Goal: Task Accomplishment & Management: Manage account settings

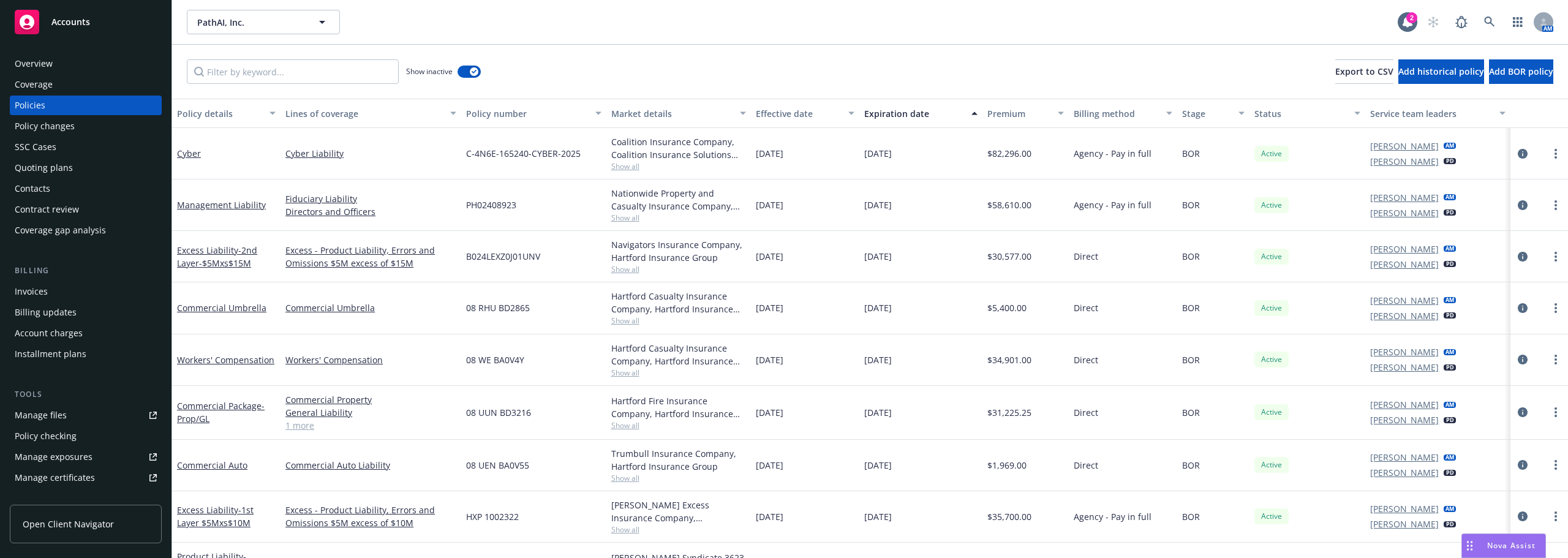
scroll to position [90, 0]
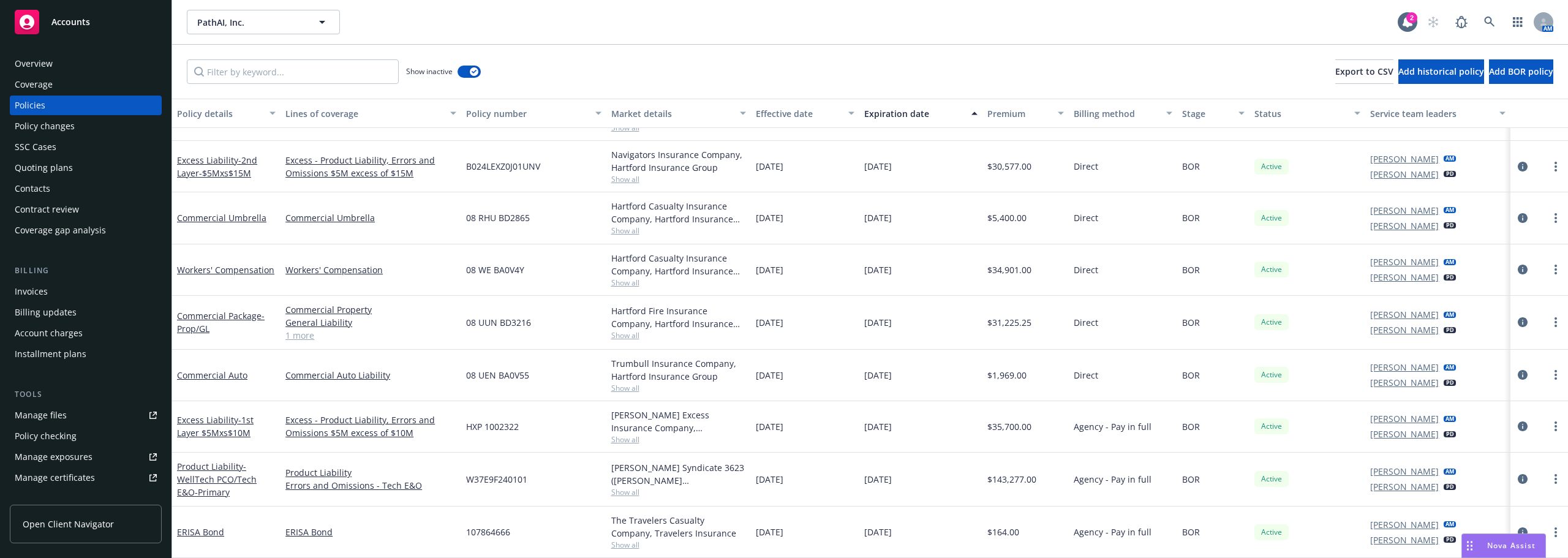
click at [535, 337] on div "08 UUN BD3216" at bounding box center [534, 323] width 145 height 54
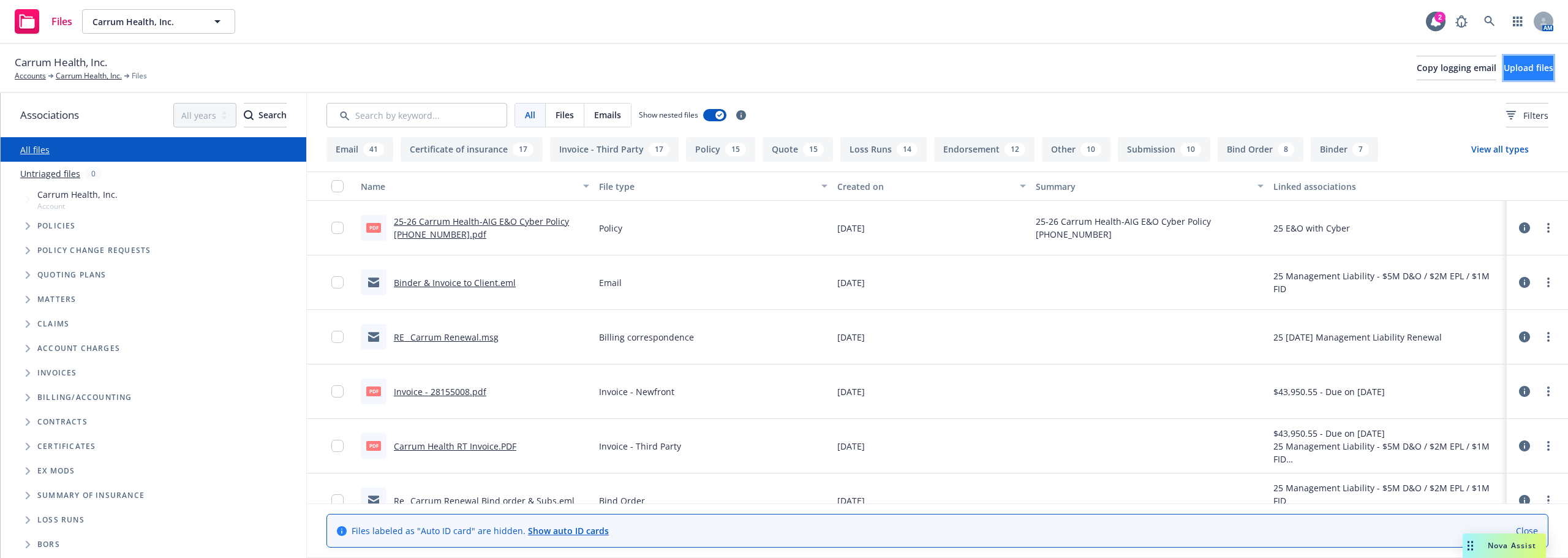
click at [1504, 75] on button "Upload files" at bounding box center [1529, 68] width 50 height 25
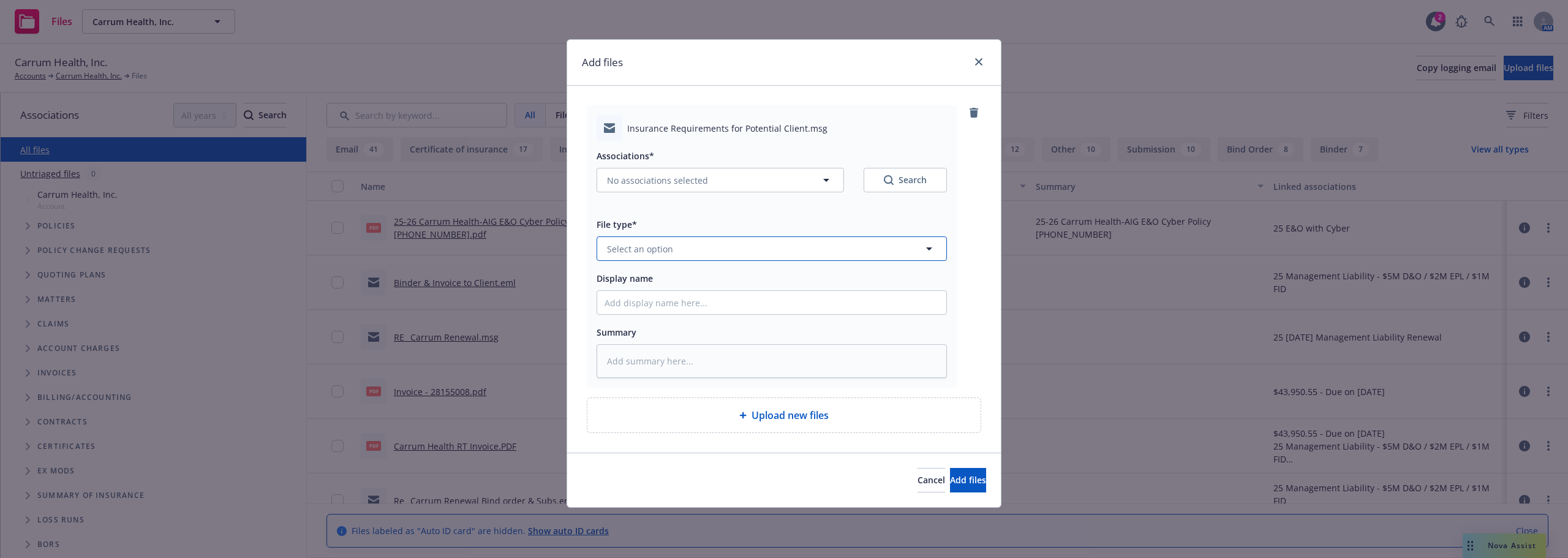
click at [668, 256] on button "Select an option" at bounding box center [771, 248] width 350 height 25
type input "contr"
click at [654, 280] on div "Contract" at bounding box center [772, 283] width 334 height 18
click at [659, 294] on input "Display name" at bounding box center [772, 303] width 349 height 24
type textarea "x"
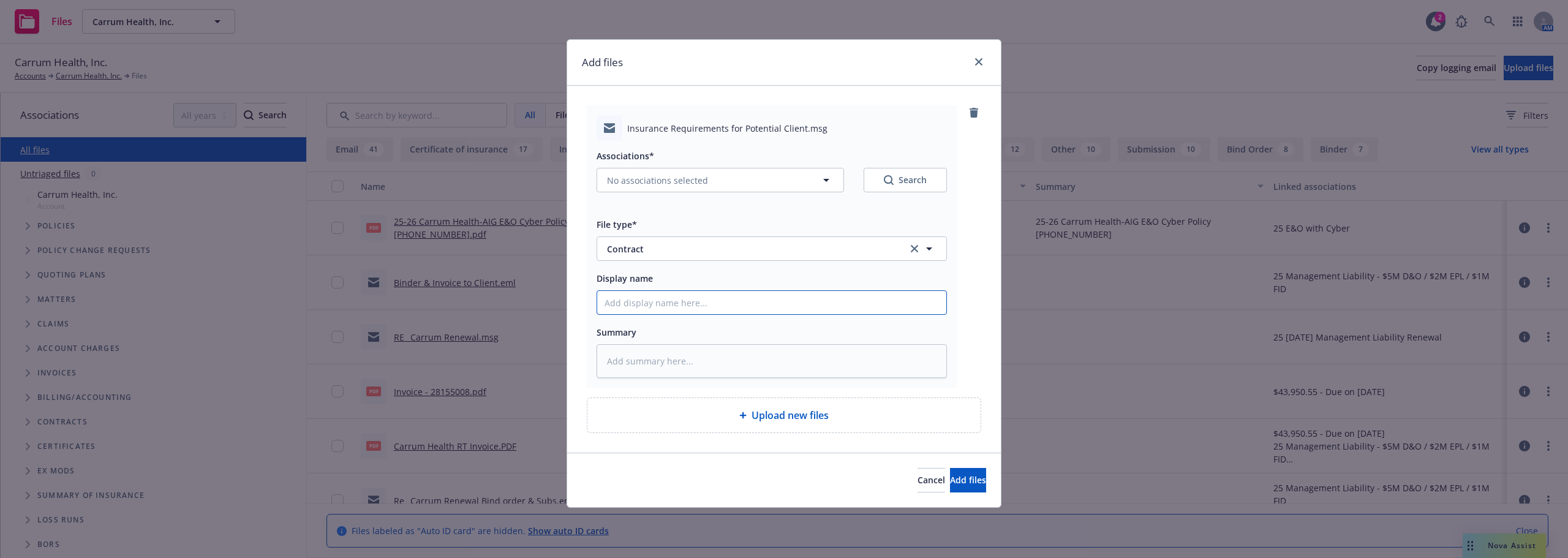
type input "C"
type textarea "x"
type input "Cl"
type textarea "x"
type input "Cli"
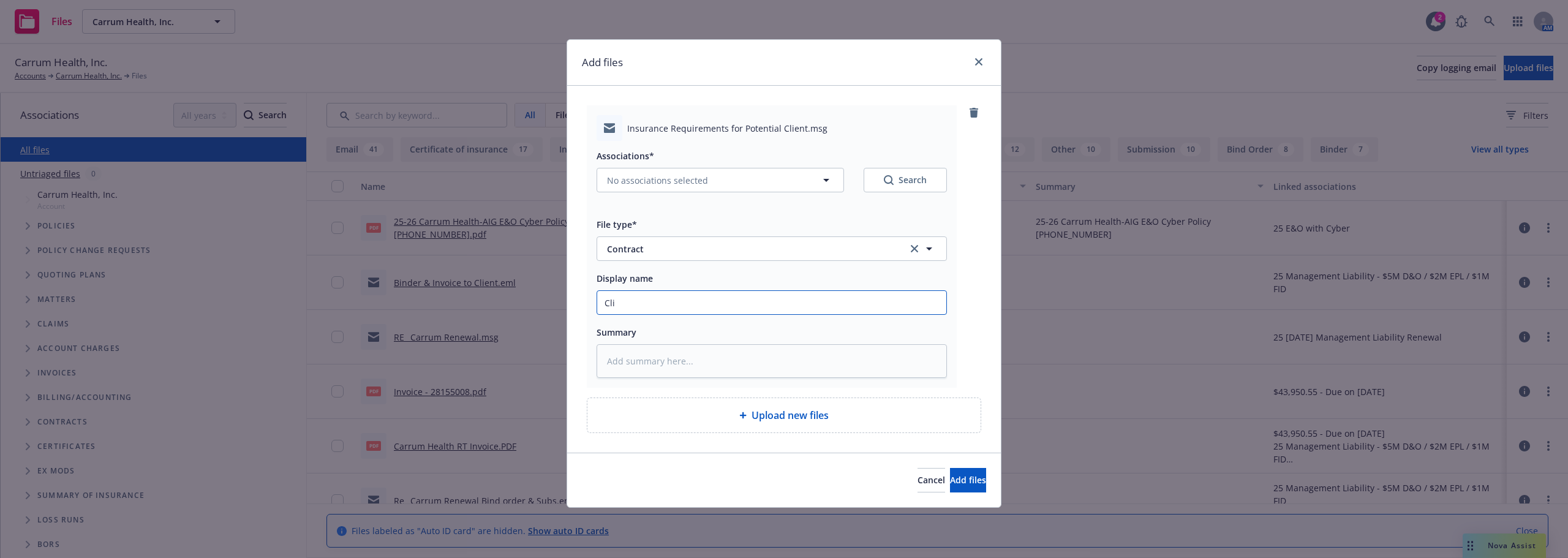
type textarea "x"
type input "Clie"
type textarea "x"
type input "Clien"
type textarea "x"
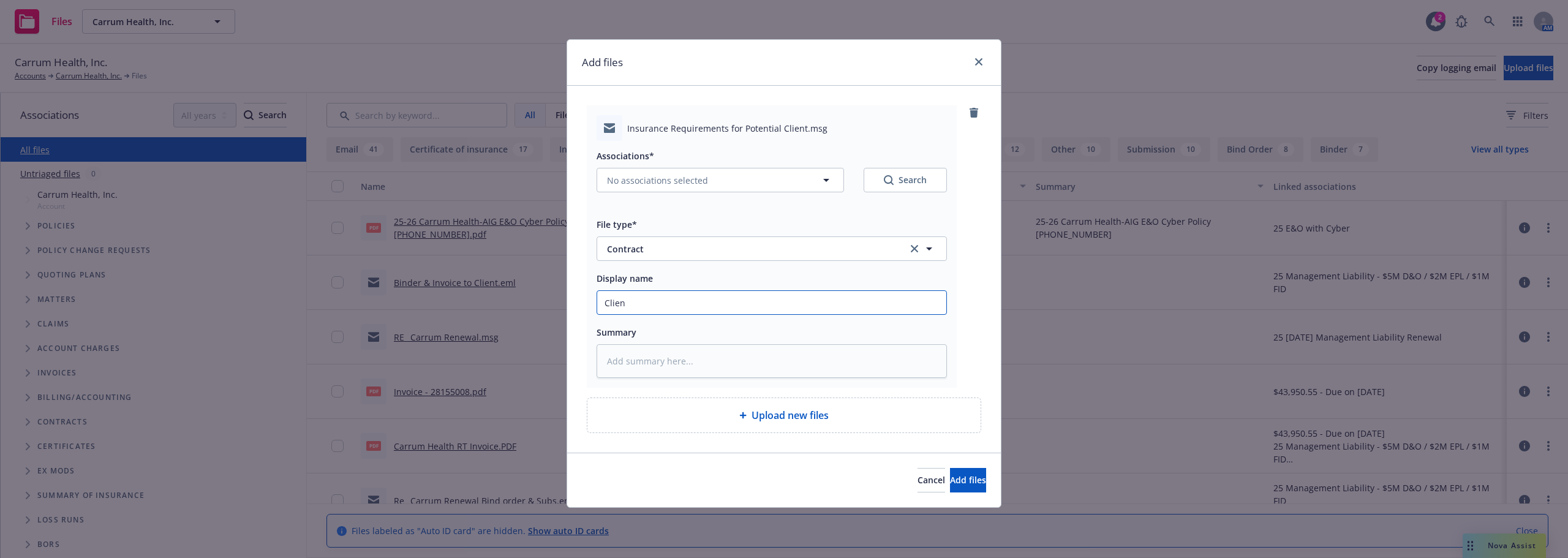
type input "Client"
type textarea "x"
type input "Client"
type textarea "x"
type input "Client C"
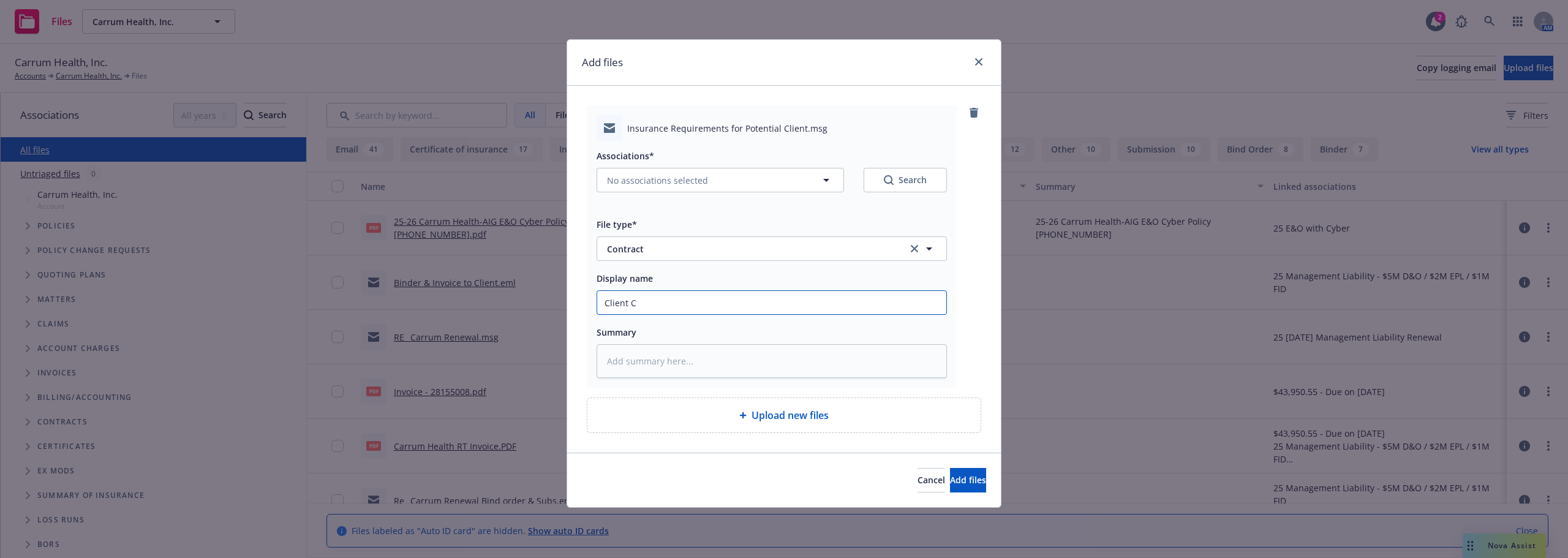
type textarea "x"
type input "Client Co"
type textarea "x"
type input "Client Con"
type textarea "x"
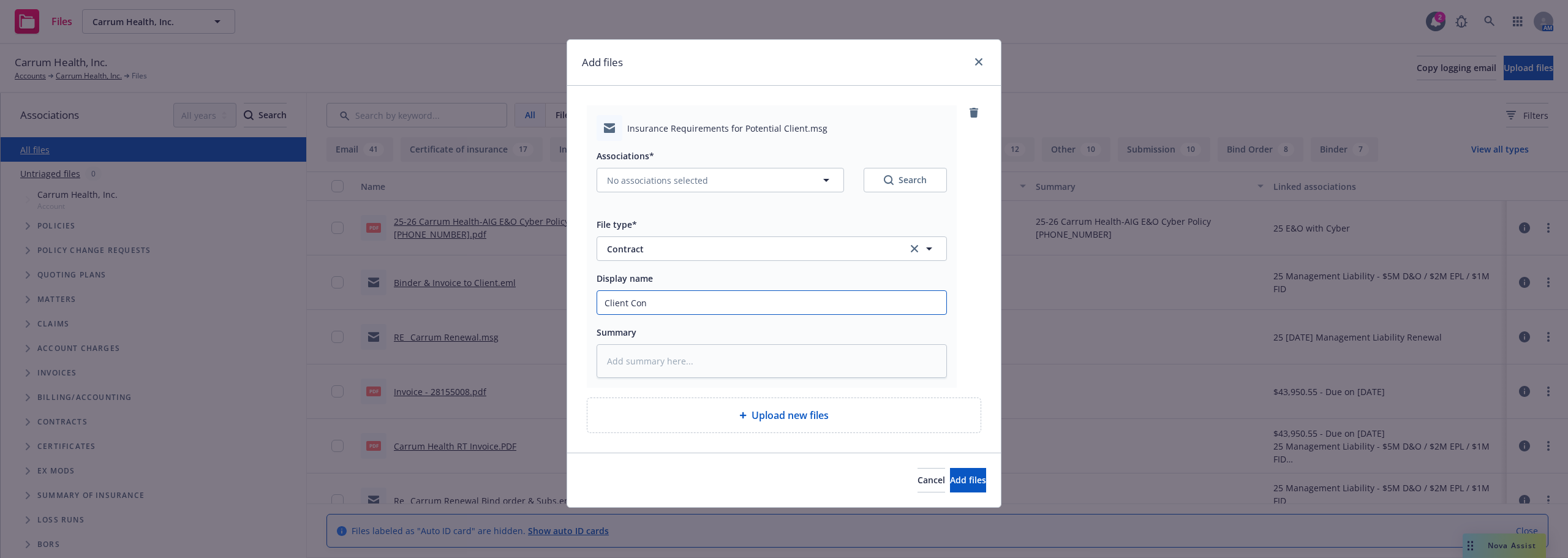
type input "Client Cont"
type textarea "x"
type input "Client Contr"
type textarea "x"
type input "Client Contra"
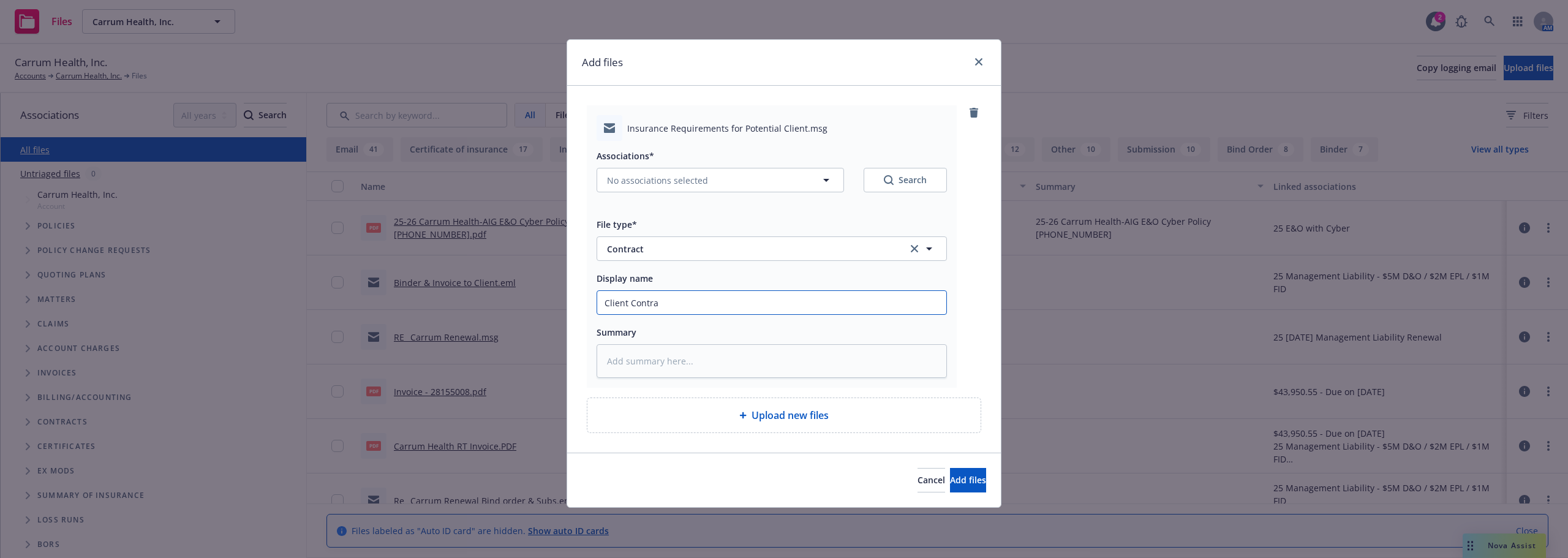
type textarea "x"
type input "Client Contrac"
type textarea "x"
type input "Client Contract"
type textarea "x"
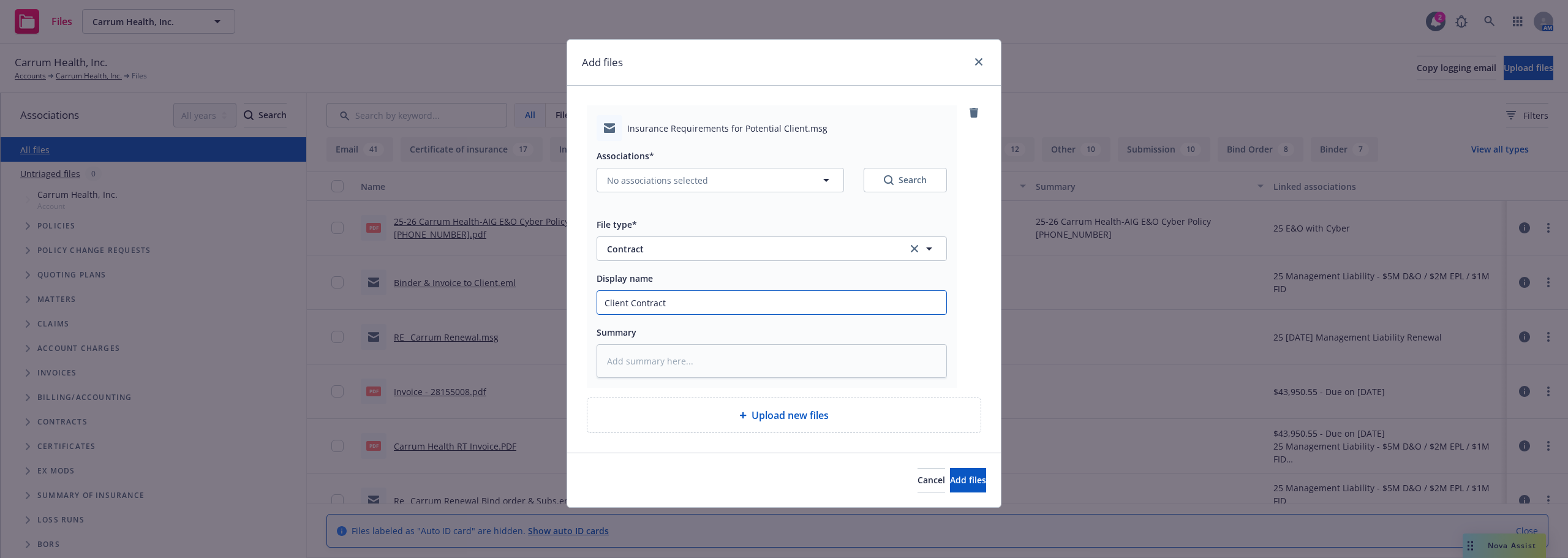
type input "Client Contract"
type textarea "x"
type input "Client Contract R"
type textarea "x"
type input "Client Contract Re"
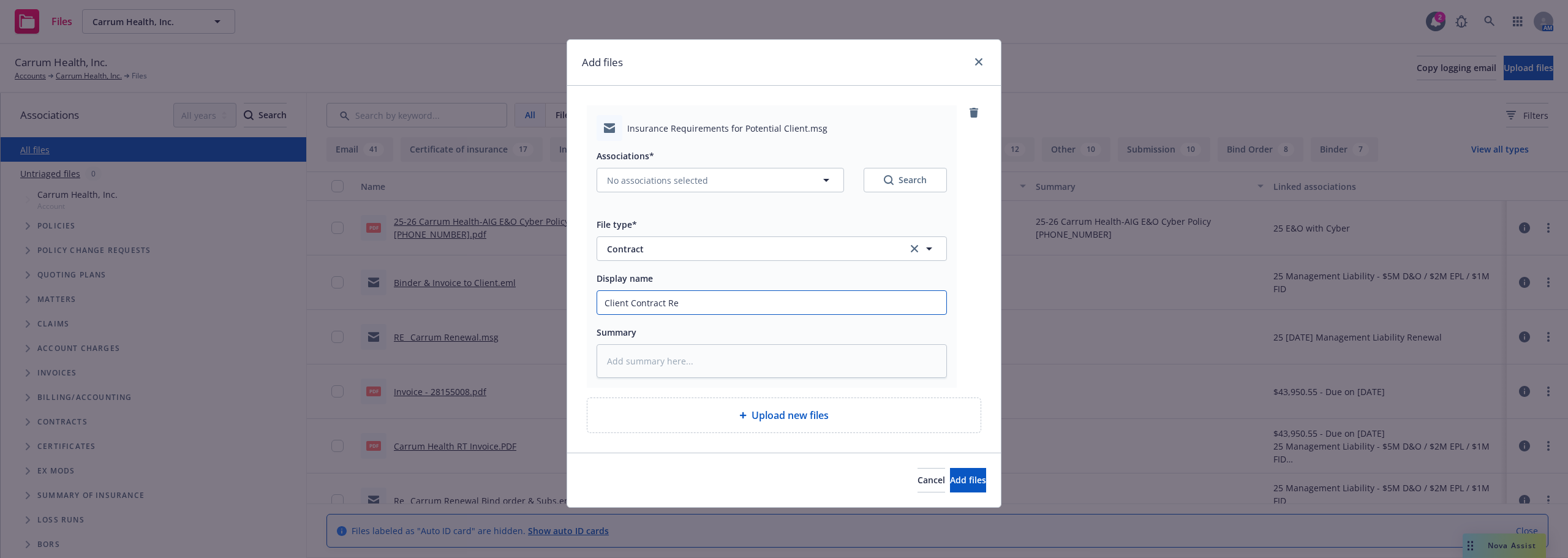
type textarea "x"
type input "Client Contract Rev"
type textarea "x"
type input "Client Contract Revi"
type textarea "x"
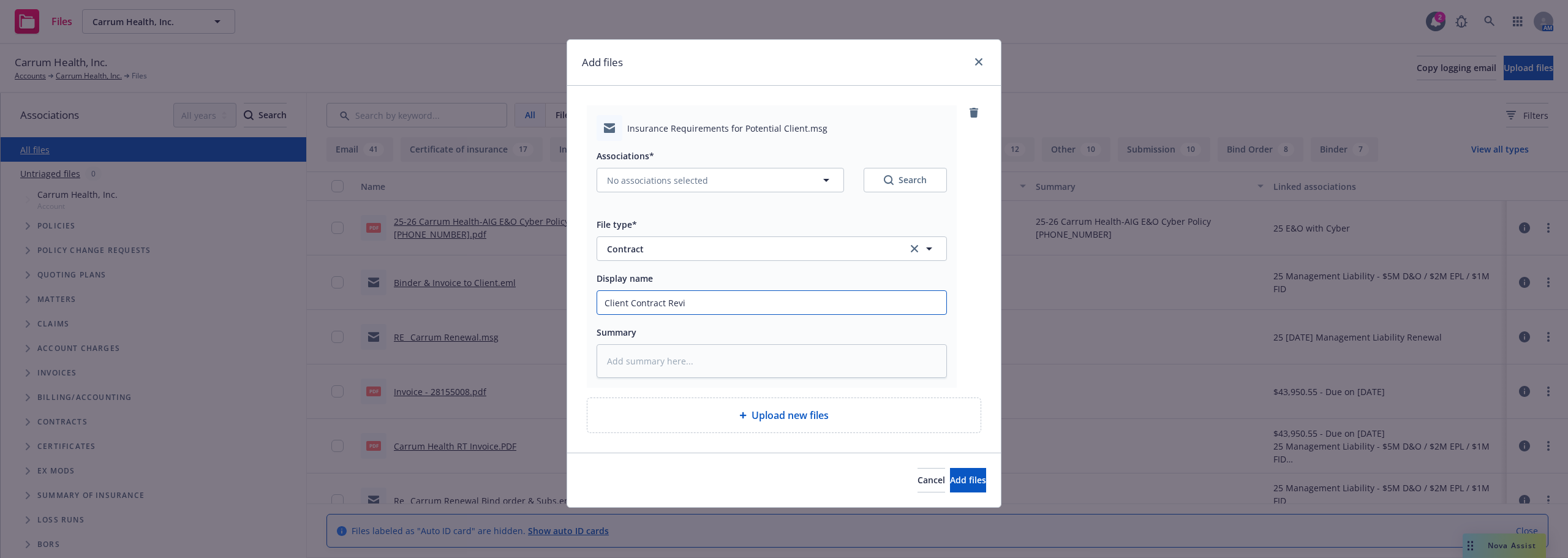
type input "Client Contract Revie"
type textarea "x"
type input "Client Contract Review"
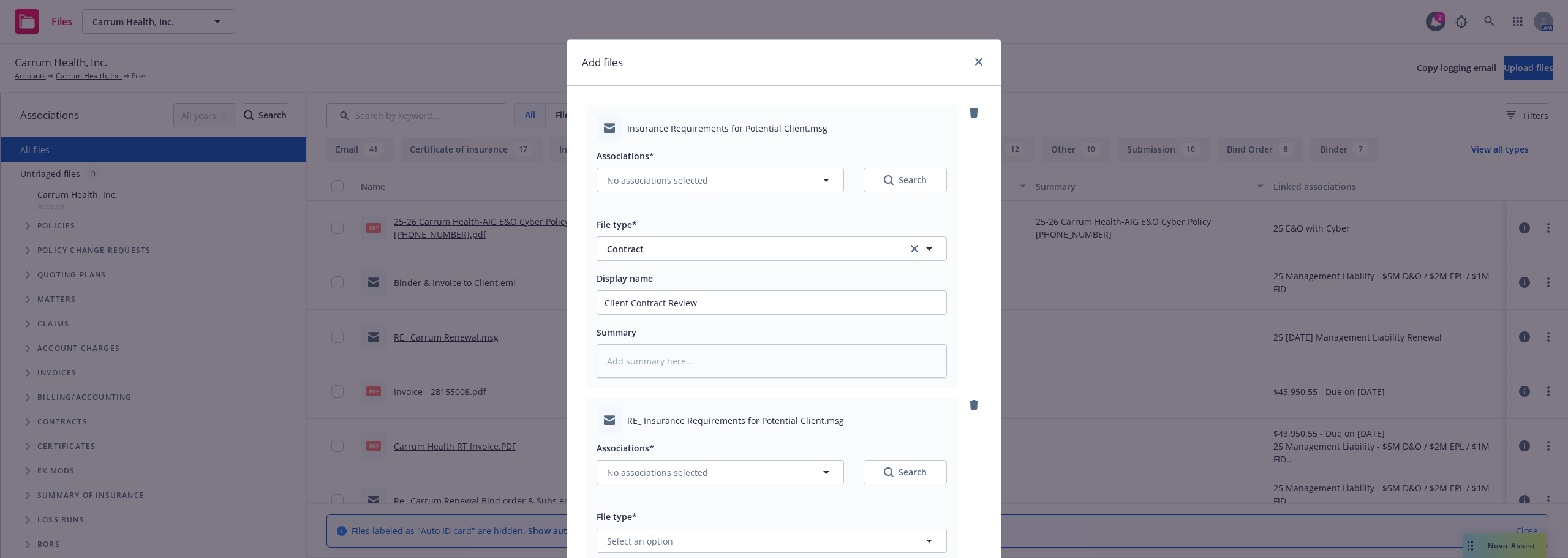
click at [701, 458] on div "Associations* No associations selected Search" at bounding box center [771, 462] width 350 height 44
click at [701, 463] on button "No associations selected" at bounding box center [720, 472] width 247 height 25
type textarea "x"
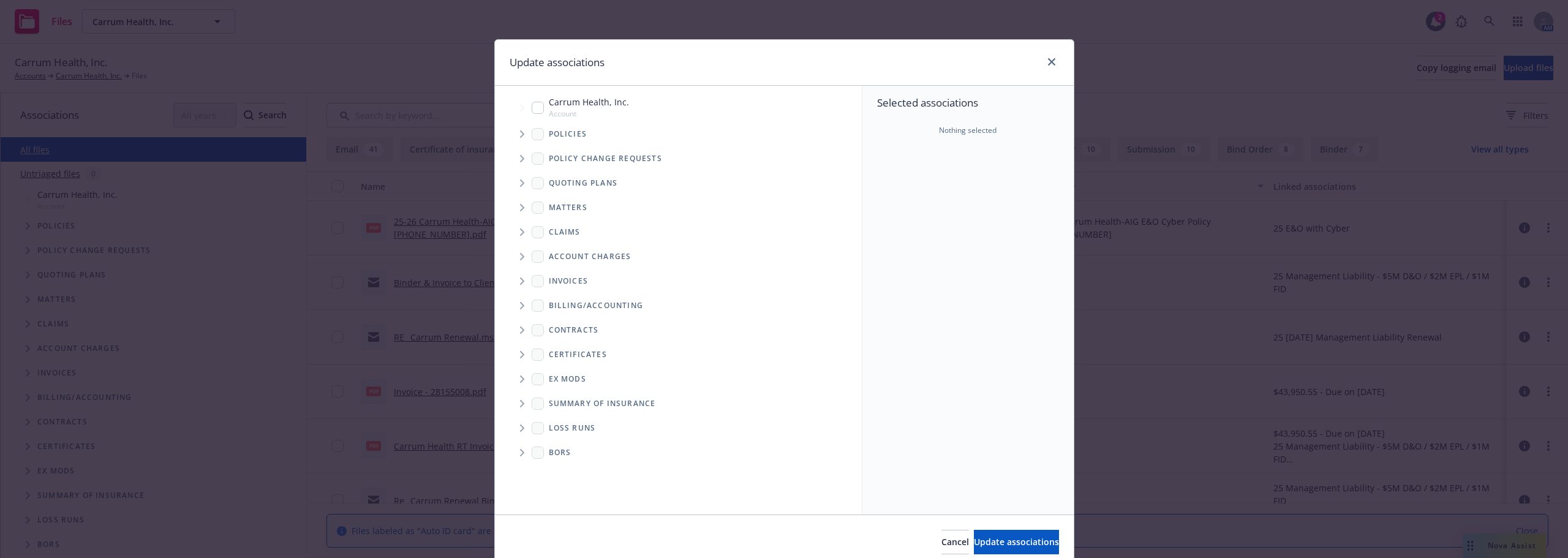
click at [536, 107] on input "Tree Example" at bounding box center [537, 107] width 12 height 12
checkbox input "true"
click at [515, 332] on span "Folder Tree Example" at bounding box center [522, 330] width 20 height 20
click at [547, 376] on icon "Folder Tree Example" at bounding box center [550, 377] width 5 height 8
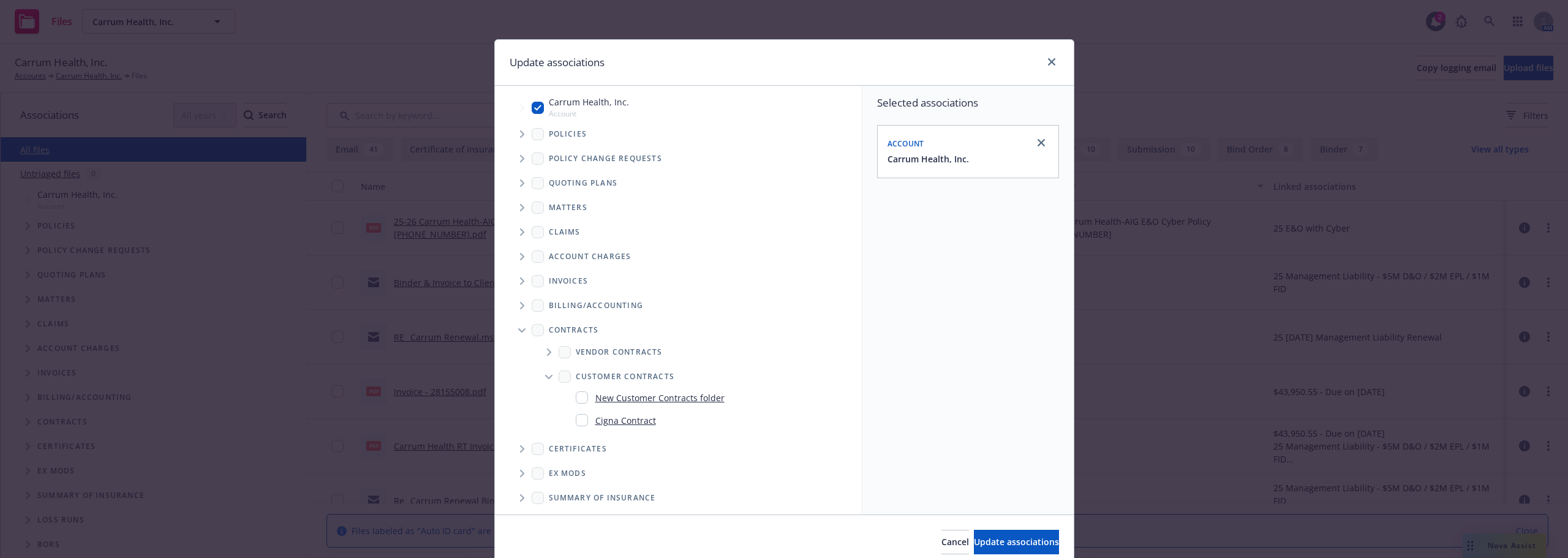
click at [576, 397] on input "Folder Tree Example" at bounding box center [581, 397] width 12 height 12
checkbox input "true"
click at [974, 309] on div "Select an option" at bounding box center [963, 310] width 130 height 12
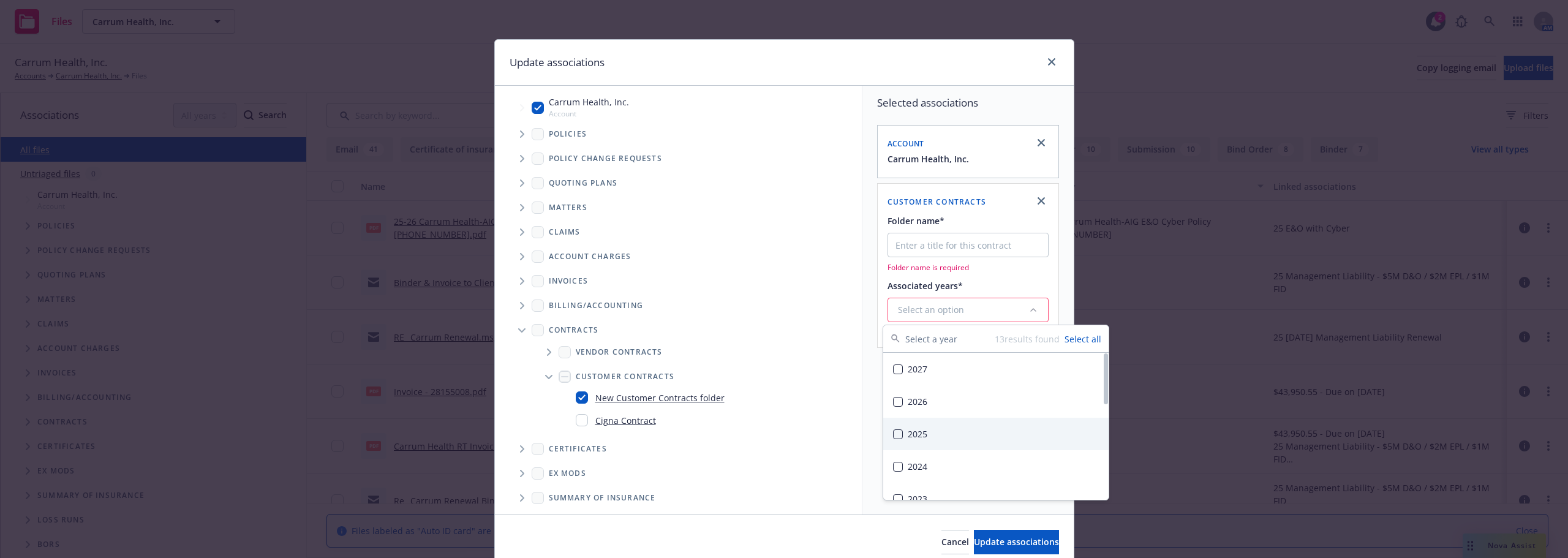
click at [926, 435] on div "2025" at bounding box center [996, 434] width 226 height 32
click at [904, 404] on div "2026" at bounding box center [996, 401] width 226 height 32
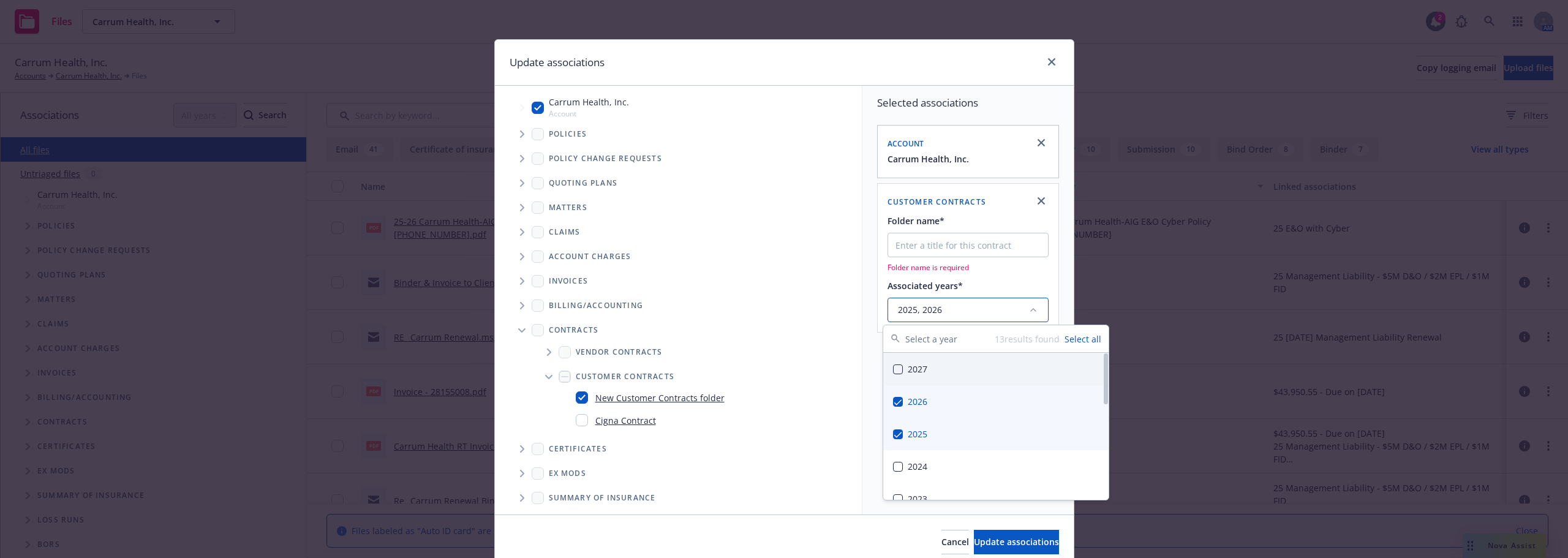
click at [901, 374] on div "2027" at bounding box center [996, 369] width 226 height 32
click at [929, 243] on input "Folder name*" at bounding box center [968, 245] width 161 height 25
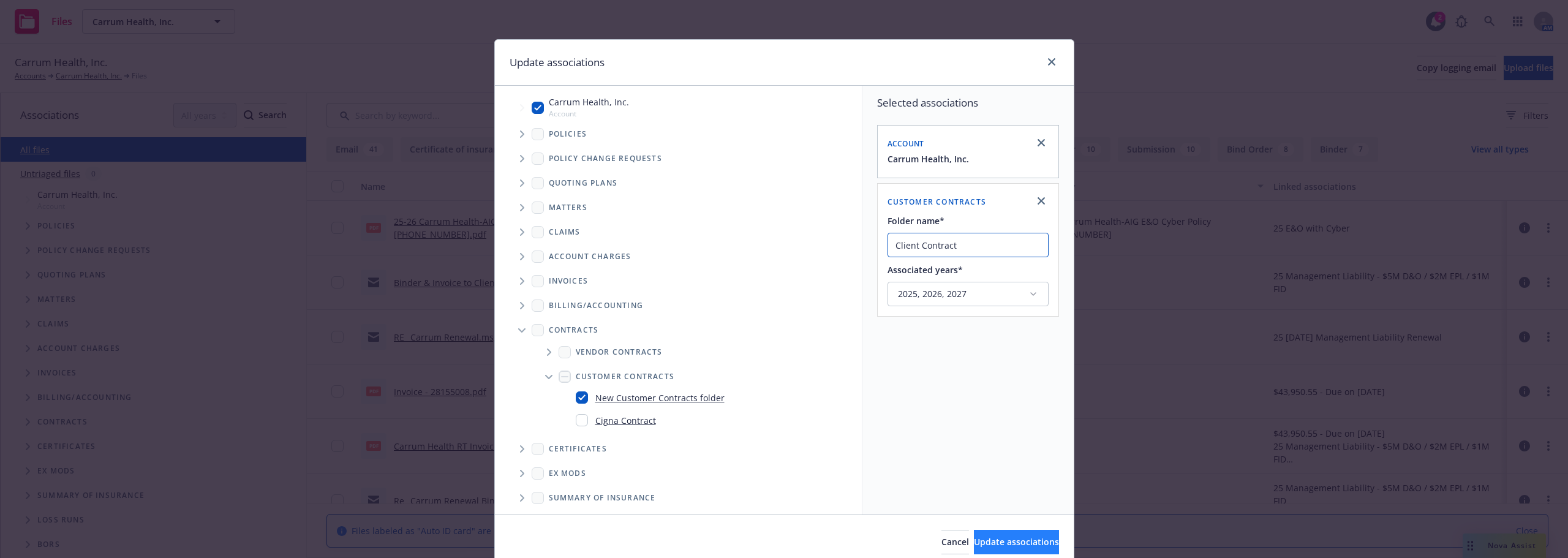
type input "Client Contract"
click at [985, 548] on button "Update associations" at bounding box center [1017, 542] width 85 height 25
type textarea "x"
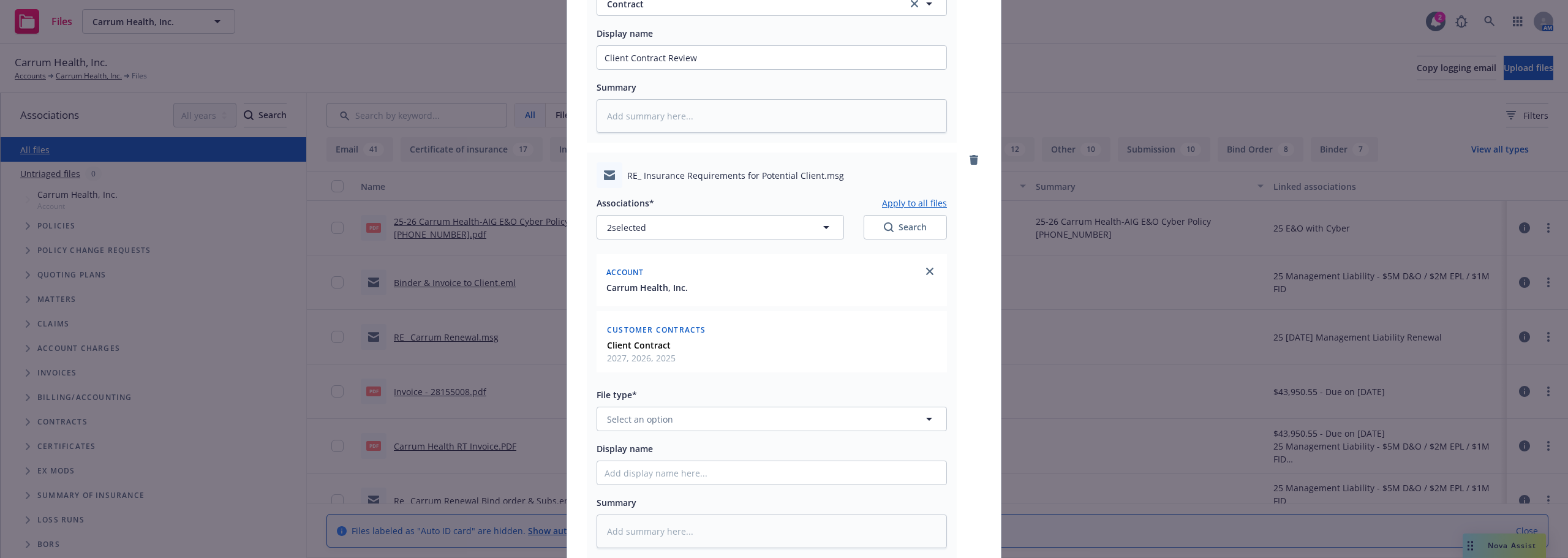
scroll to position [404, 0]
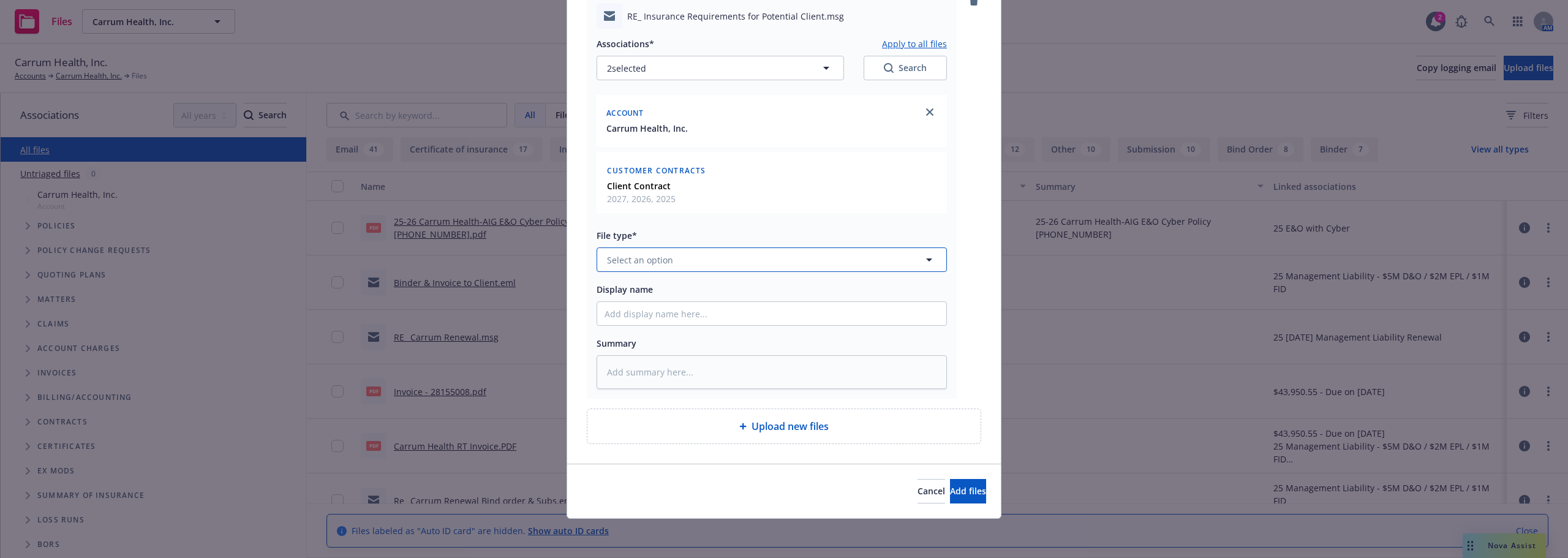
click at [669, 254] on button "Select an option" at bounding box center [771, 259] width 350 height 25
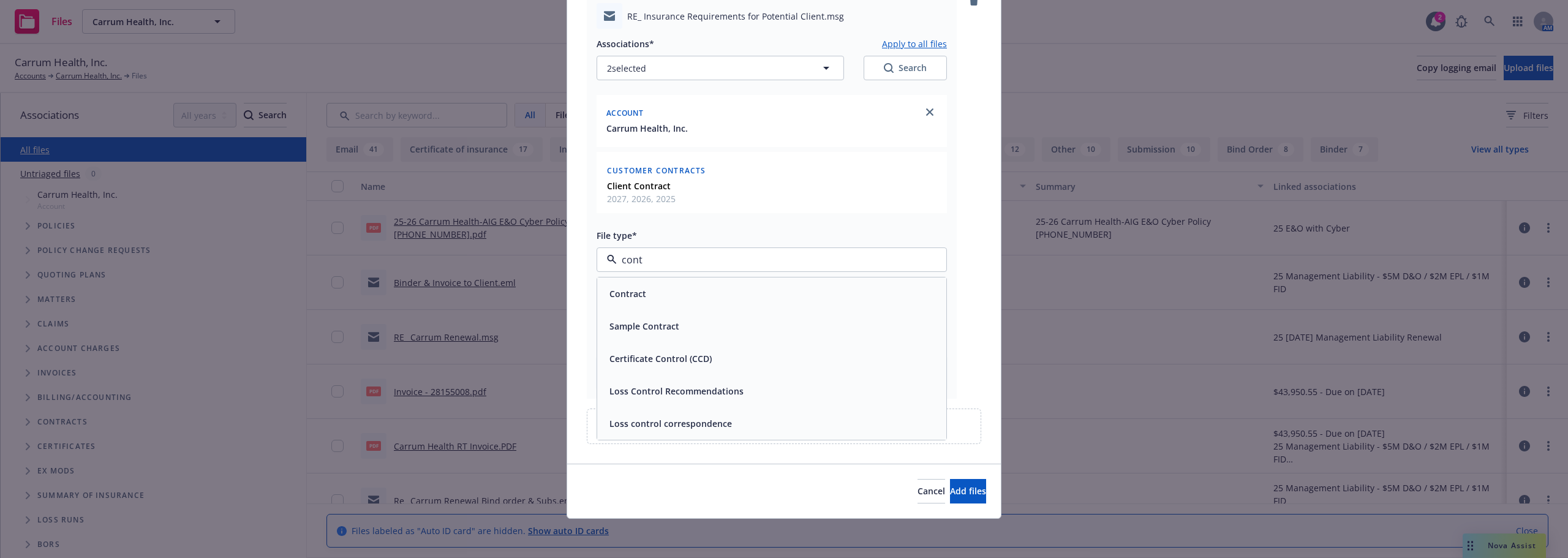
type input "contr"
click at [653, 297] on div "Contract" at bounding box center [772, 294] width 334 height 18
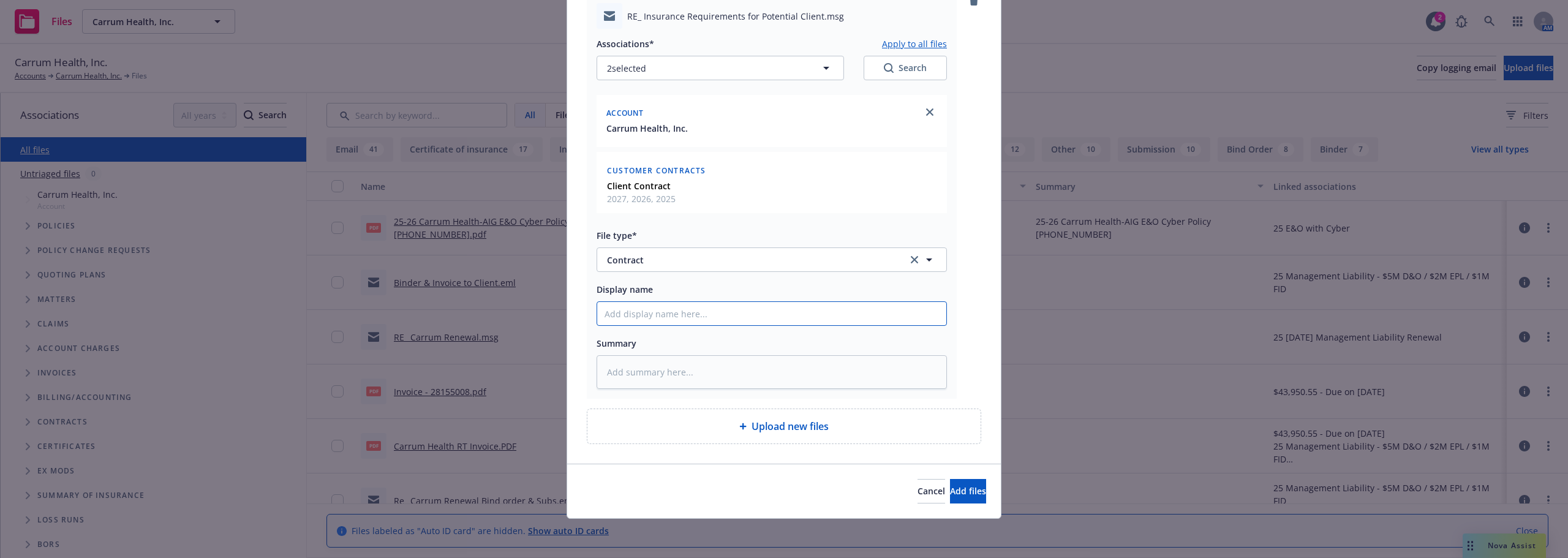
click at [699, 315] on input "Display name" at bounding box center [772, 313] width 349 height 24
type textarea "x"
type input "R"
type textarea "x"
type input "Re"
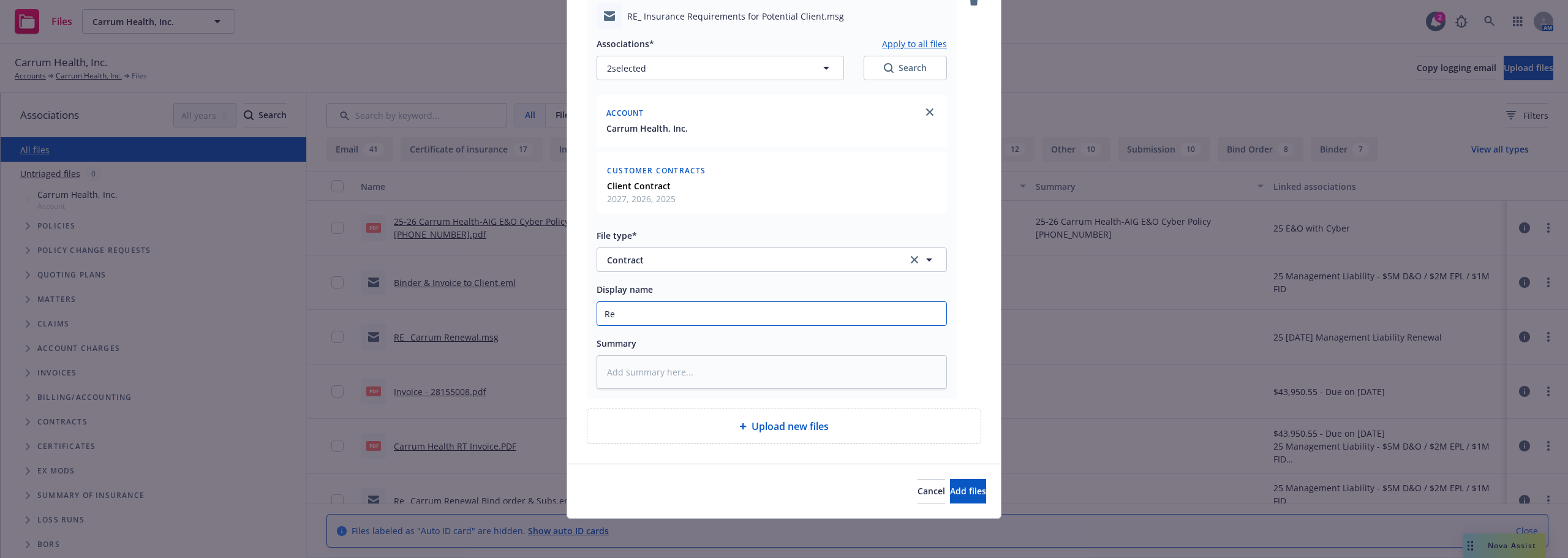
type textarea "x"
type input "Res"
type textarea "x"
type input "Resp"
type textarea "x"
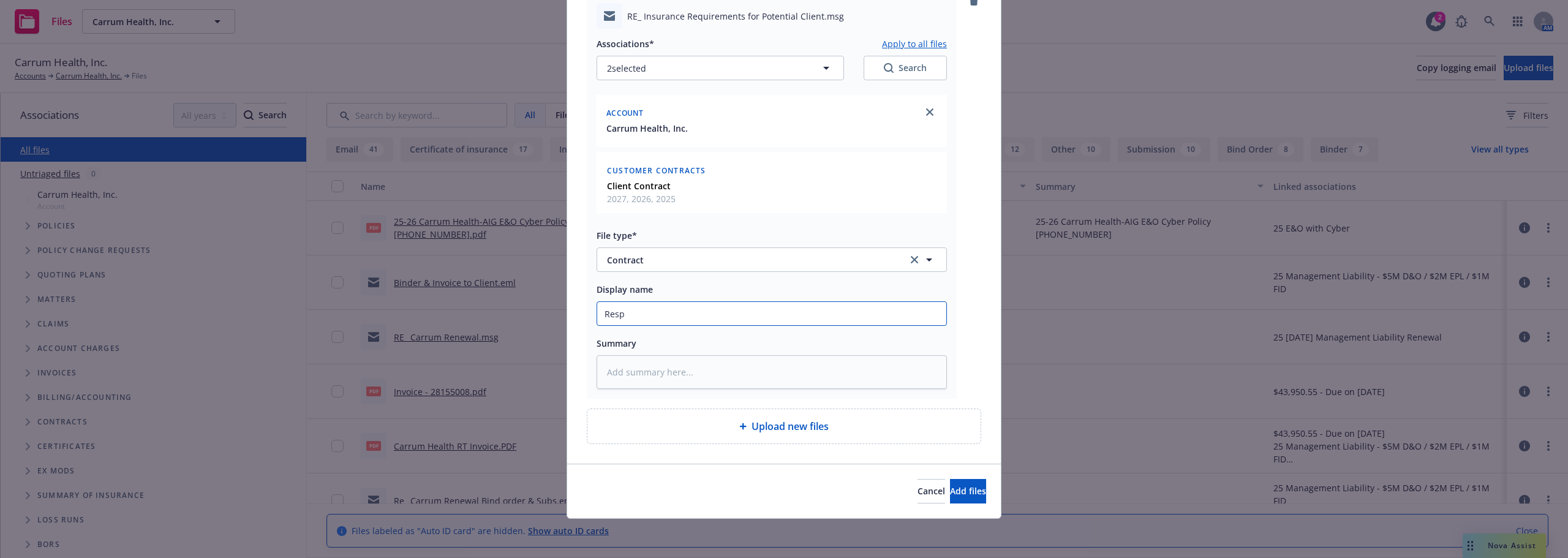
type input "Respo"
type textarea "x"
type input "Respon"
type textarea "x"
type input "Respons"
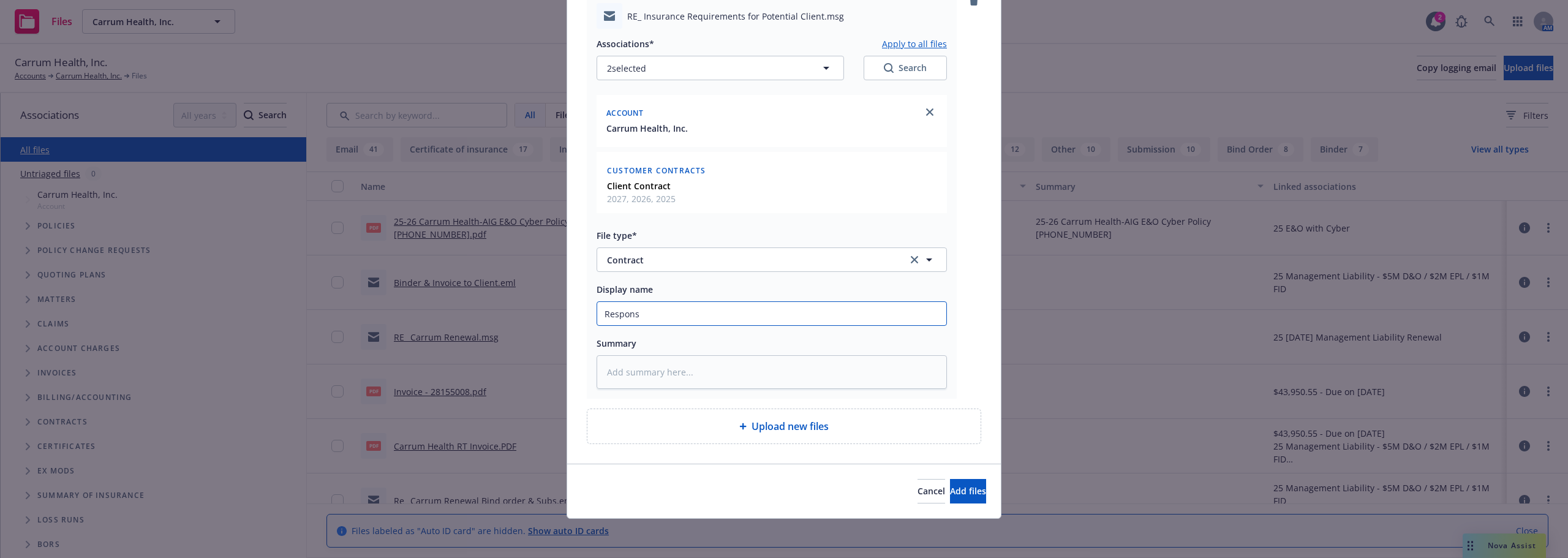
type textarea "x"
type input "Response"
click at [938, 473] on div "Cancel Add files" at bounding box center [784, 491] width 434 height 55
click at [950, 486] on span "Add files" at bounding box center [968, 491] width 36 height 11
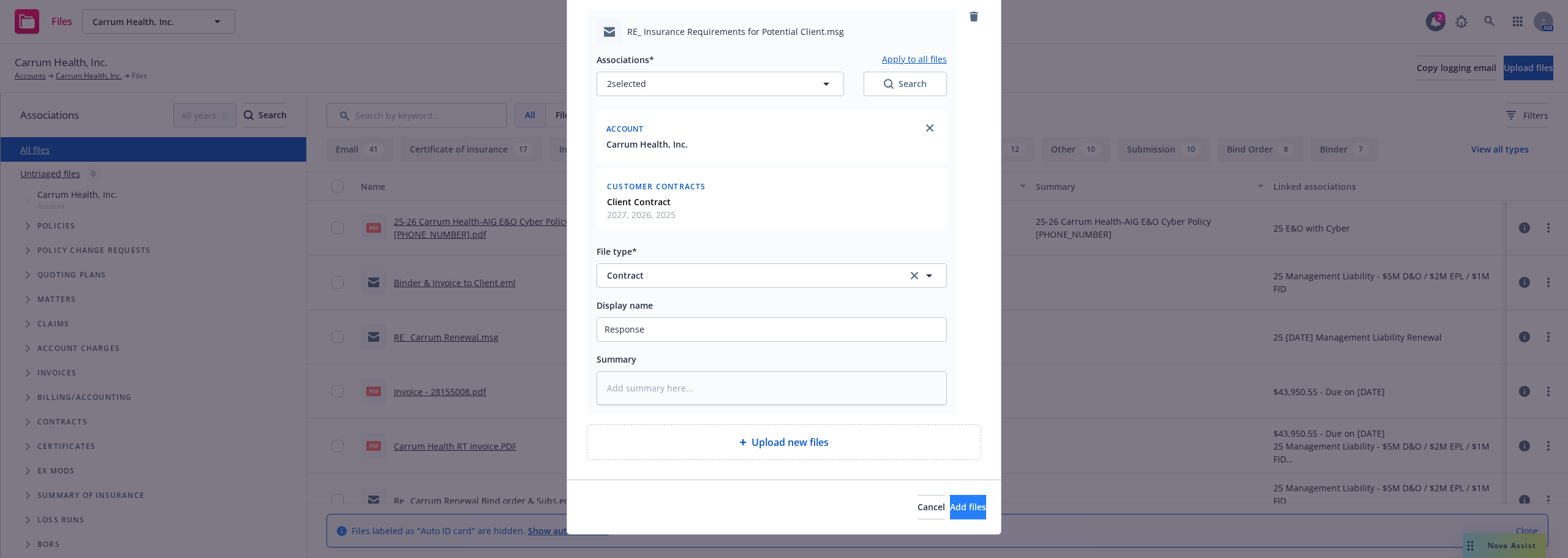
scroll to position [420, 0]
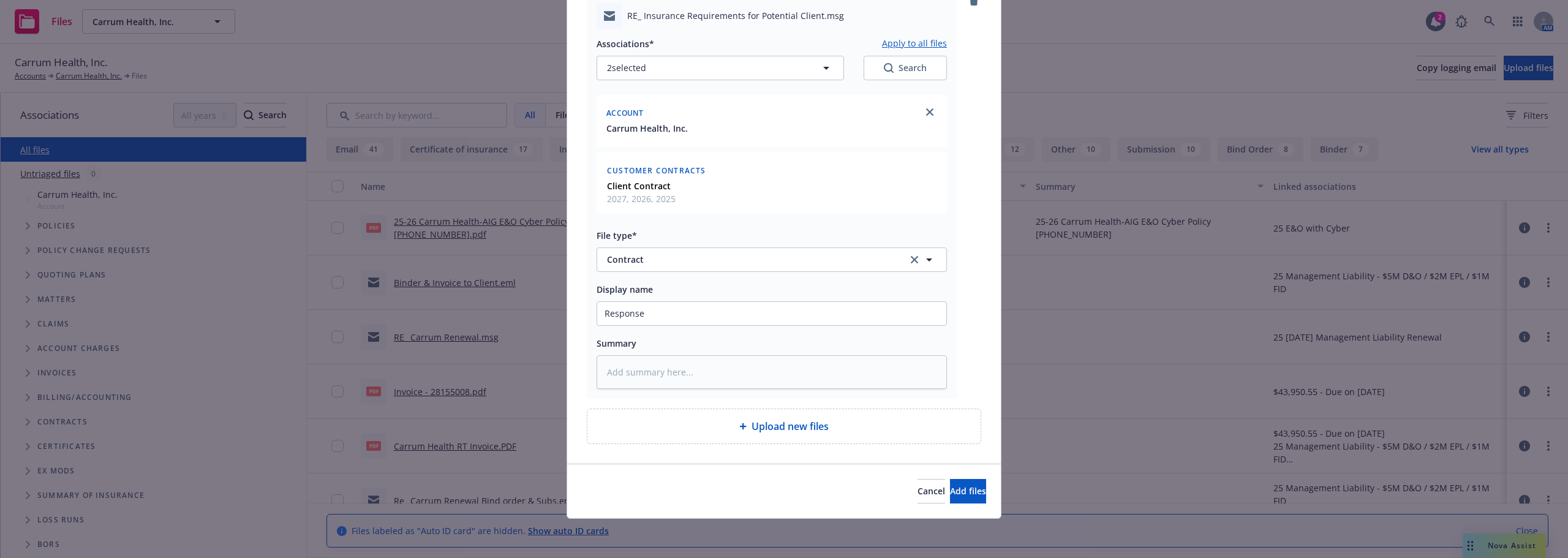
type textarea "x"
